Goal: Task Accomplishment & Management: Use online tool/utility

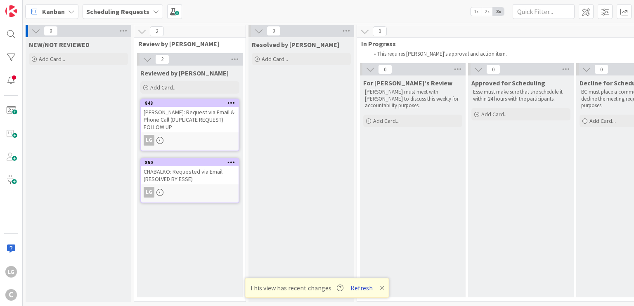
click at [362, 288] on button "Refresh" at bounding box center [362, 288] width 28 height 11
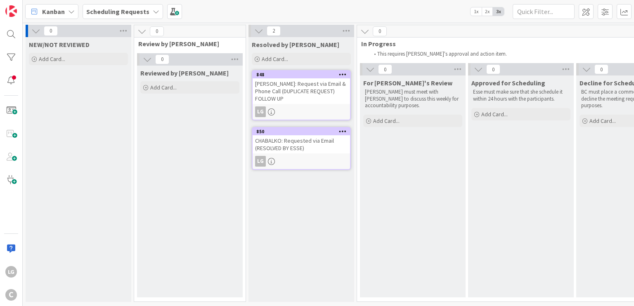
click at [102, 4] on div "Scheduling Requests" at bounding box center [123, 11] width 81 height 15
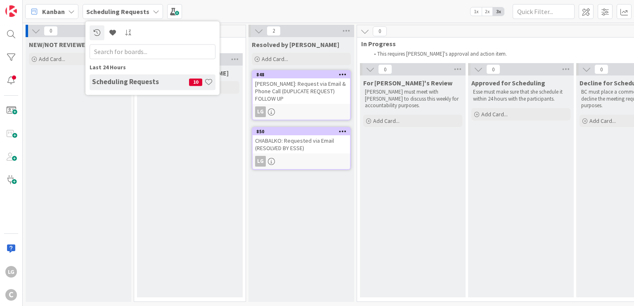
click at [102, 5] on div "Scheduling Requests" at bounding box center [123, 11] width 81 height 15
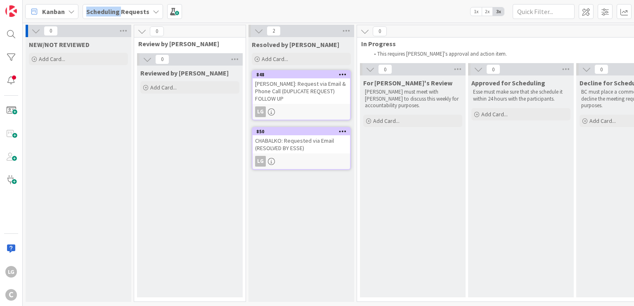
click at [102, 5] on div "Scheduling Requests" at bounding box center [123, 11] width 81 height 15
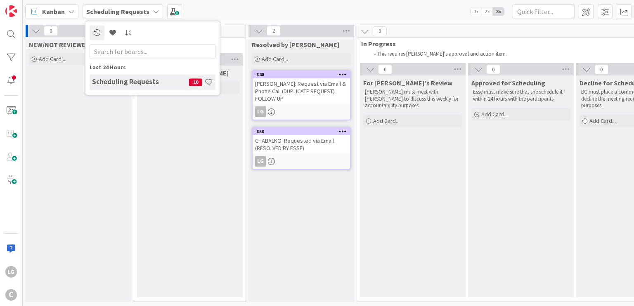
click at [170, 86] on h4 "Scheduling Requests" at bounding box center [140, 82] width 97 height 8
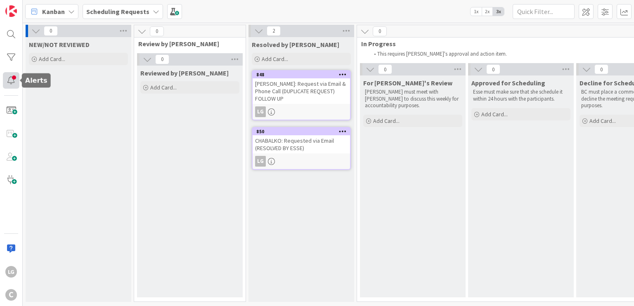
click at [15, 78] on div at bounding box center [11, 80] width 17 height 17
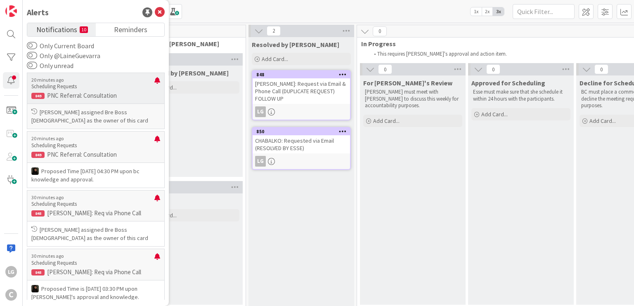
click at [111, 89] on p "Scheduling Requests" at bounding box center [92, 86] width 123 height 7
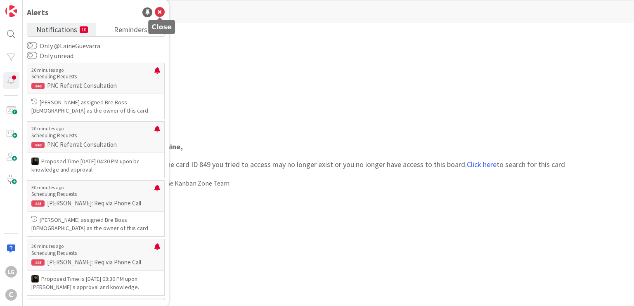
click at [162, 13] on icon at bounding box center [160, 12] width 10 height 10
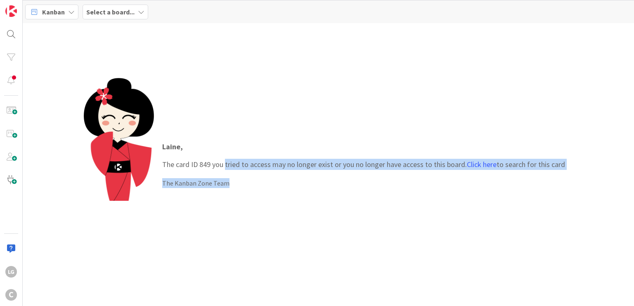
drag, startPoint x: 228, startPoint y: 165, endPoint x: 234, endPoint y: 176, distance: 13.1
click at [234, 176] on div "Laine , The card ID 849 you tried to access may no longer exist or you no longe…" at bounding box center [363, 165] width 419 height 64
drag, startPoint x: 259, startPoint y: 169, endPoint x: 261, endPoint y: 183, distance: 14.1
click at [261, 182] on div "Laine , The card ID 849 you tried to access may no longer exist or you no longe…" at bounding box center [363, 165] width 419 height 64
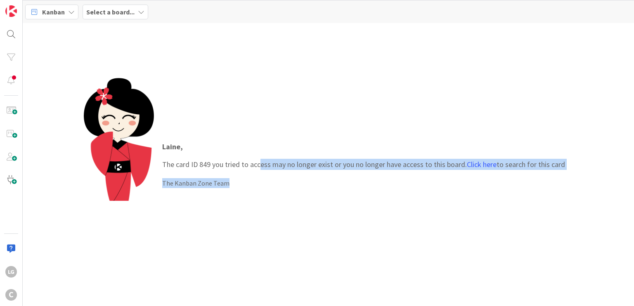
click at [261, 183] on div "The Kanban Zone Team" at bounding box center [363, 183] width 403 height 10
drag, startPoint x: 267, startPoint y: 163, endPoint x: 268, endPoint y: 180, distance: 16.9
click at [268, 180] on div "Laine , The card ID 849 you tried to access may no longer exist or you no longe…" at bounding box center [363, 165] width 419 height 64
click at [268, 180] on div "The Kanban Zone Team" at bounding box center [363, 183] width 403 height 10
drag, startPoint x: 269, startPoint y: 164, endPoint x: 269, endPoint y: 175, distance: 11.1
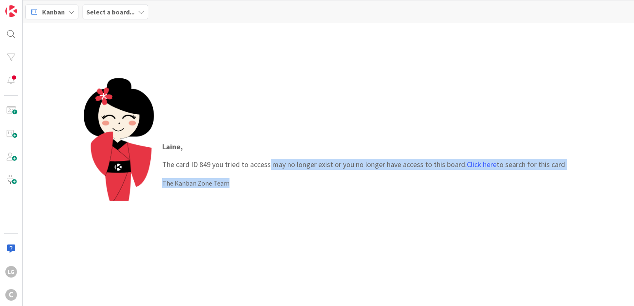
click at [269, 175] on div "Laine , The card ID 849 you tried to access may no longer exist or you no longe…" at bounding box center [363, 165] width 419 height 64
drag, startPoint x: 269, startPoint y: 175, endPoint x: 269, endPoint y: 190, distance: 14.9
click at [269, 190] on div "Laine , The card ID 849 you tried to access may no longer exist or you no longe…" at bounding box center [363, 165] width 419 height 64
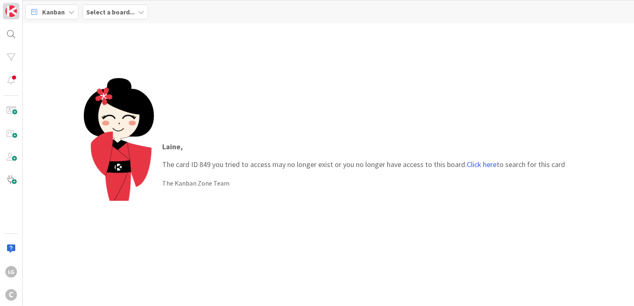
click at [14, 10] on img at bounding box center [11, 11] width 12 height 12
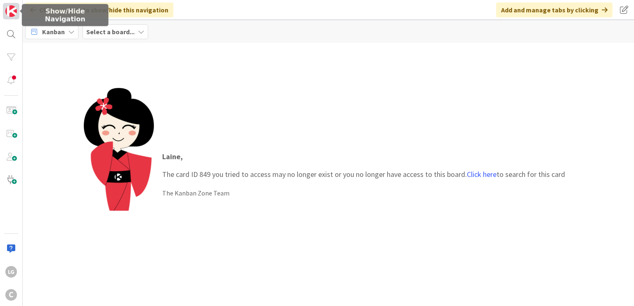
click at [14, 14] on img at bounding box center [11, 11] width 12 height 12
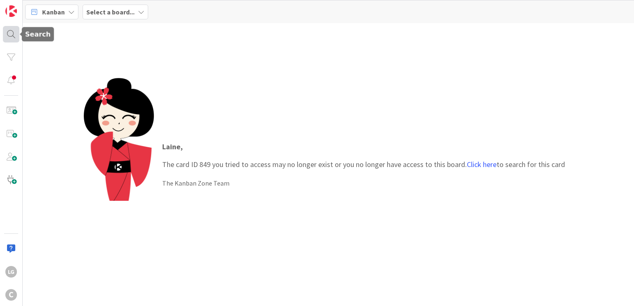
click at [14, 36] on div at bounding box center [11, 34] width 17 height 17
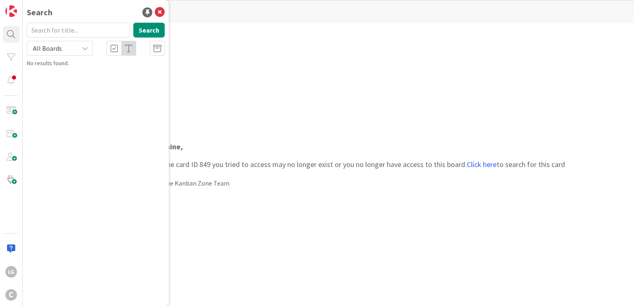
click at [253, 48] on div "Laine , The card ID 849 you tried to access may no longer exist or you no longe…" at bounding box center [328, 164] width 611 height 283
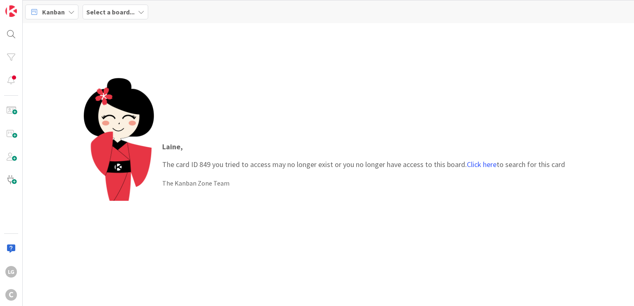
click at [131, 10] on b "Select a board..." at bounding box center [110, 12] width 48 height 8
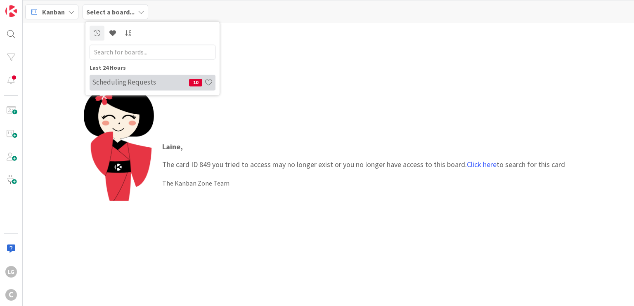
click at [135, 87] on div "Scheduling Requests 10" at bounding box center [153, 83] width 126 height 16
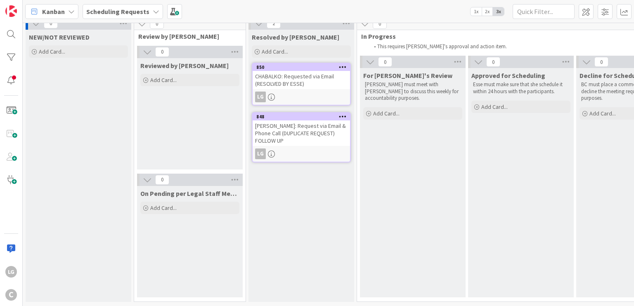
scroll to position [13, 320]
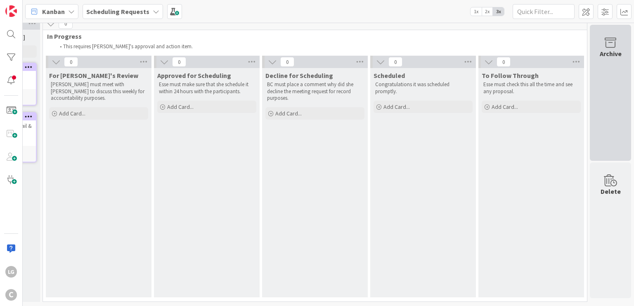
click at [609, 90] on div "Archive" at bounding box center [610, 93] width 41 height 136
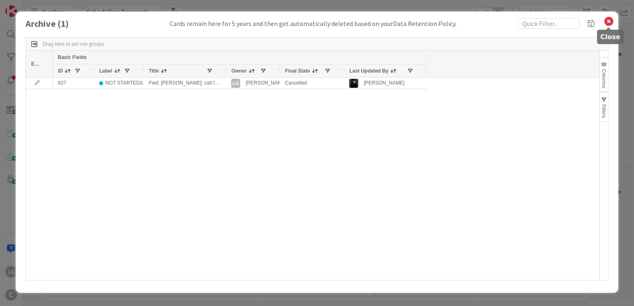
click at [611, 20] on icon at bounding box center [609, 22] width 11 height 12
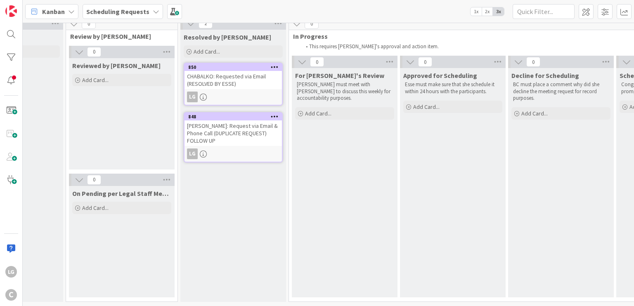
scroll to position [13, 0]
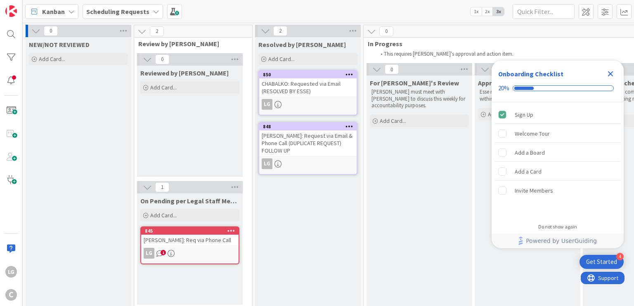
click at [607, 74] on icon "Close Checklist" at bounding box center [611, 74] width 10 height 10
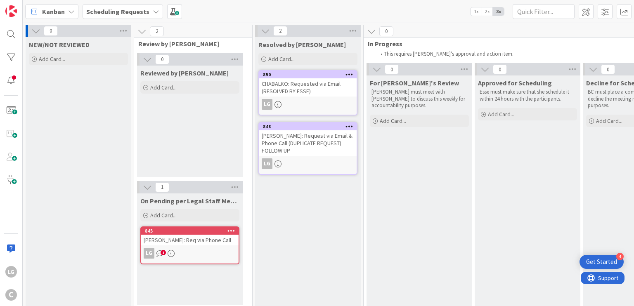
click at [160, 253] on icon "1" at bounding box center [159, 253] width 7 height 7
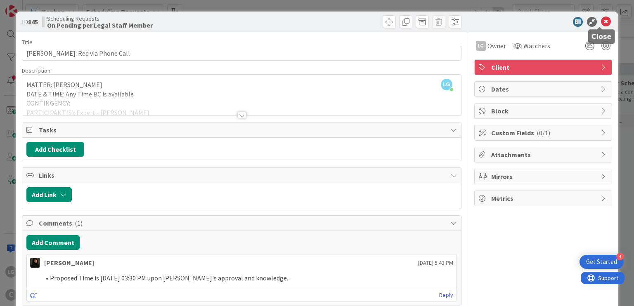
click at [602, 23] on icon at bounding box center [606, 22] width 10 height 10
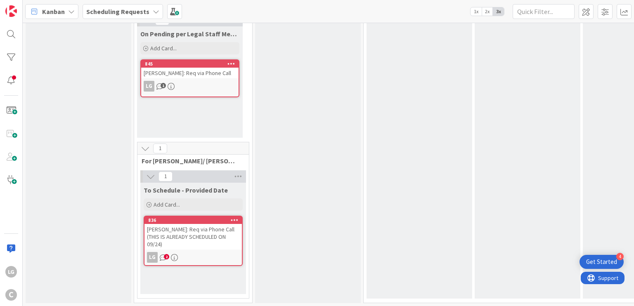
scroll to position [174, 0]
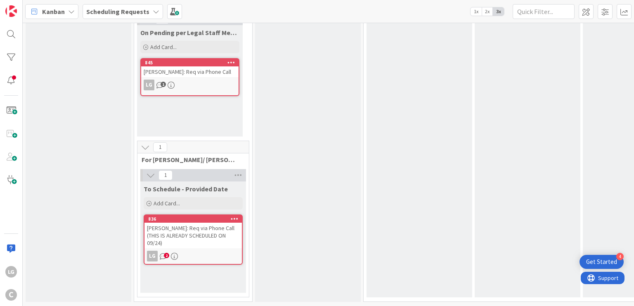
click at [192, 232] on div "[PERSON_NAME]: Req via Phone Call (THIS IS ALREADY SCHEDULED ON 09/24)" at bounding box center [192, 236] width 97 height 26
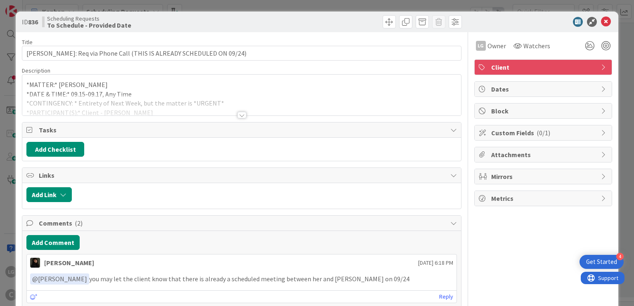
click at [237, 115] on div at bounding box center [241, 115] width 9 height 7
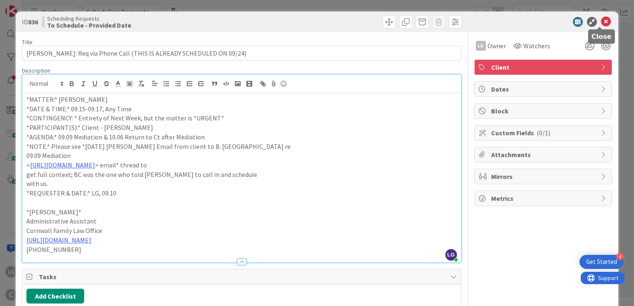
click at [601, 20] on icon at bounding box center [606, 22] width 10 height 10
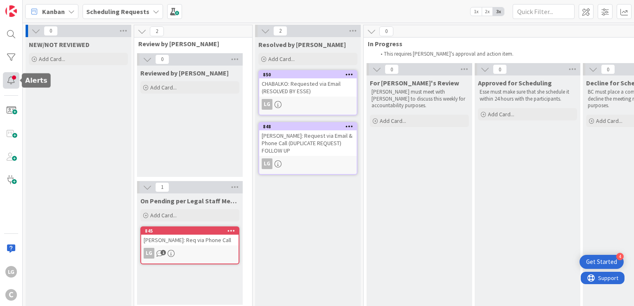
click at [11, 79] on div at bounding box center [11, 80] width 17 height 17
